Goal: Navigation & Orientation: Find specific page/section

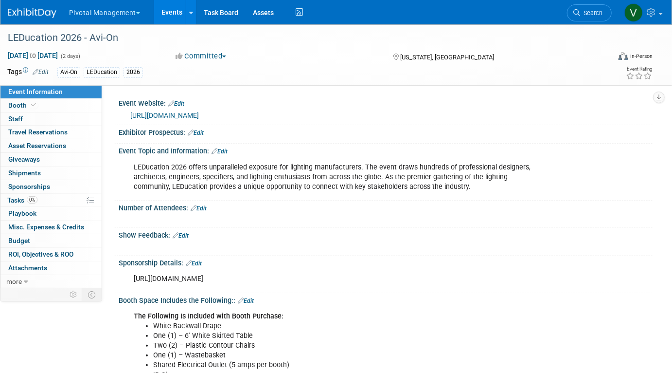
click at [171, 15] on link "Events" at bounding box center [172, 12] width 36 height 24
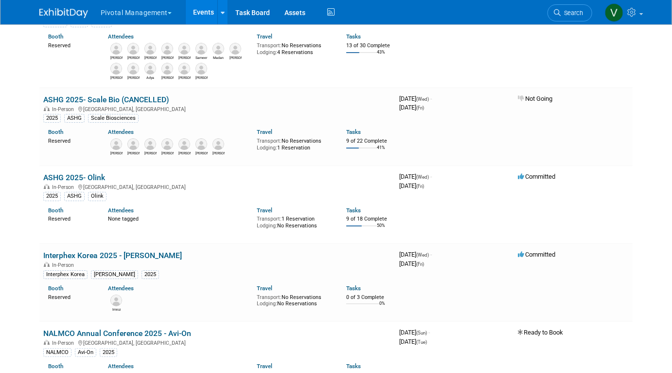
scroll to position [2186, 0]
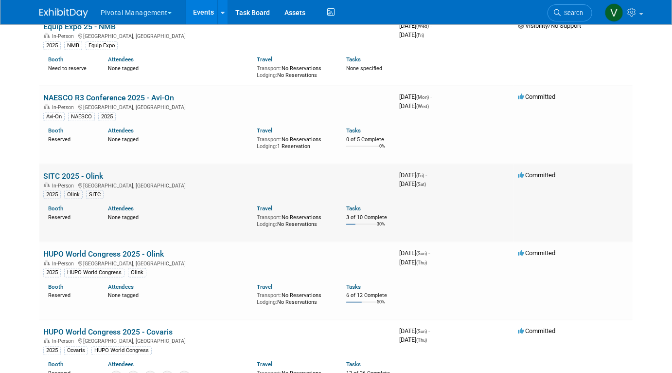
click at [60, 181] on link "SITC 2025 - Olink" at bounding box center [73, 175] width 60 height 9
